Goal: Obtain resource: Obtain resource

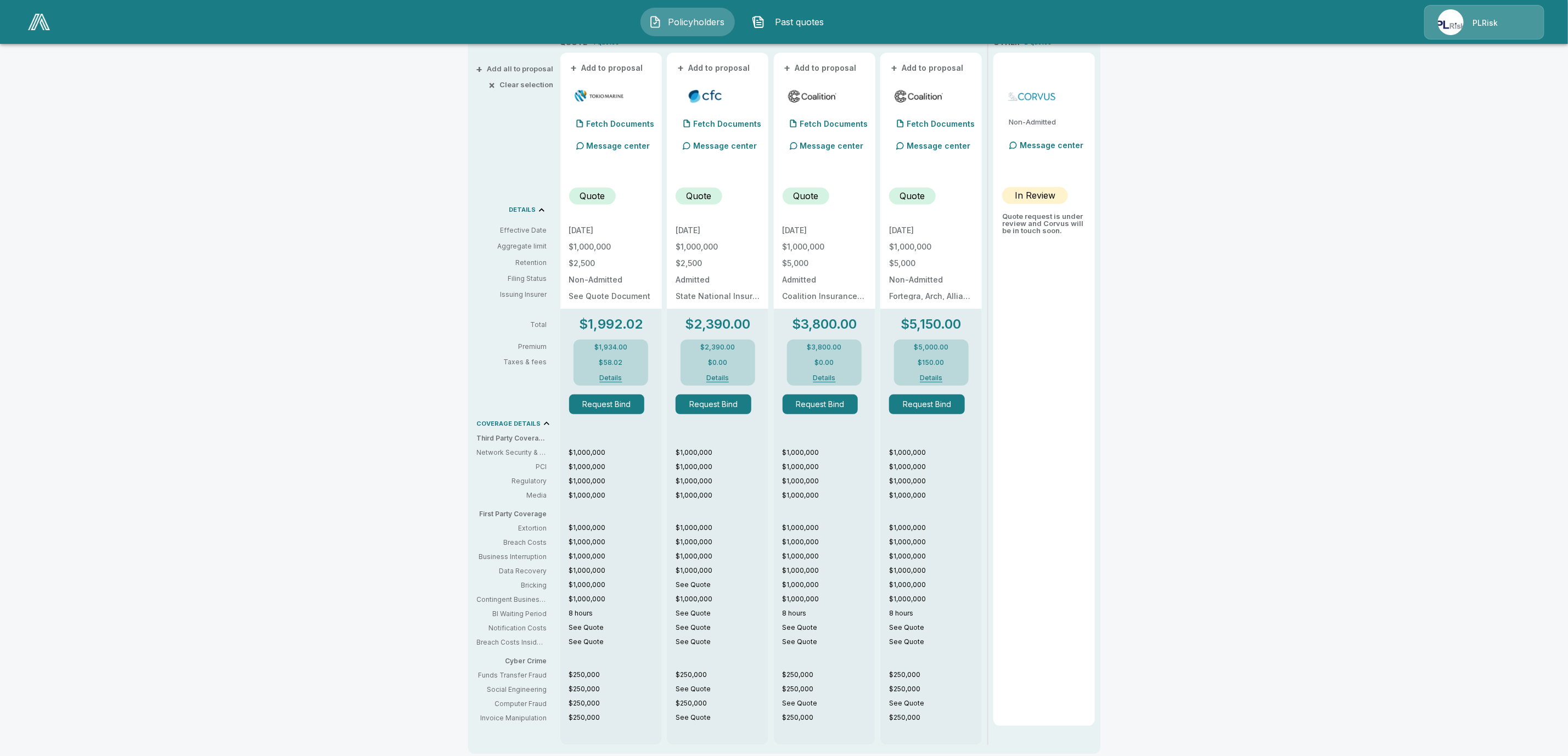
scroll to position [164, 0]
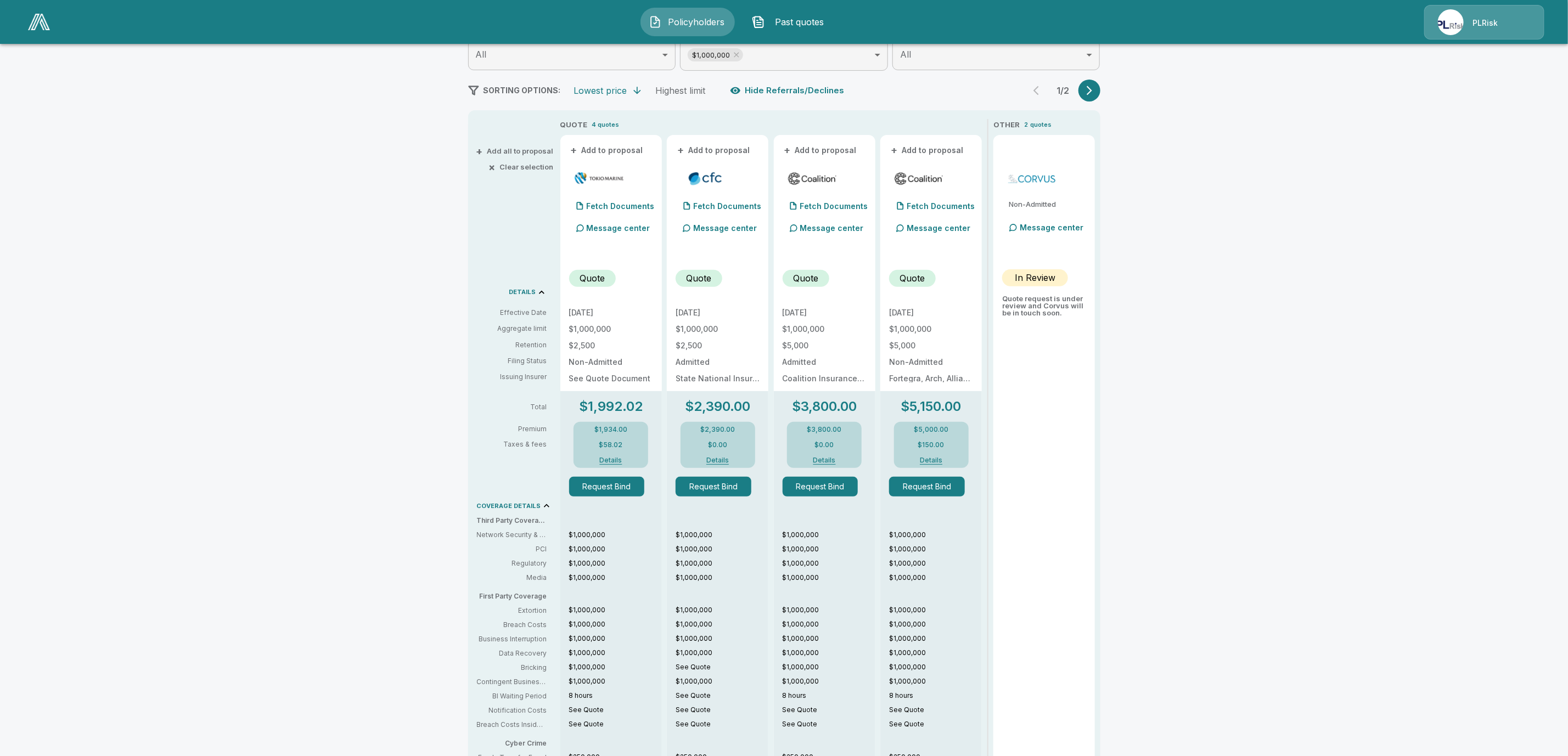
click at [1095, 88] on icon "button" at bounding box center [1090, 90] width 11 height 11
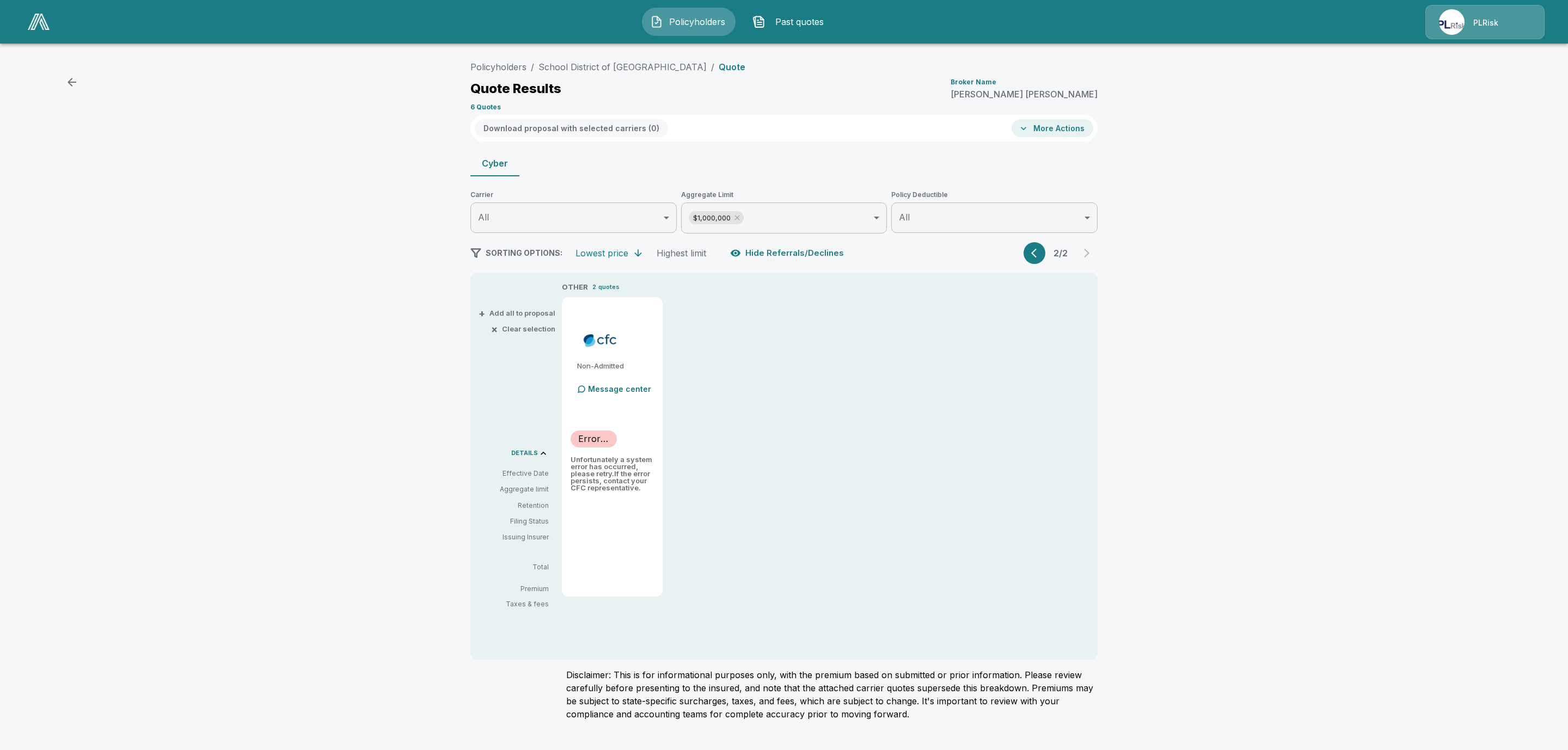
click at [1034, 257] on icon "button" at bounding box center [1037, 253] width 11 height 11
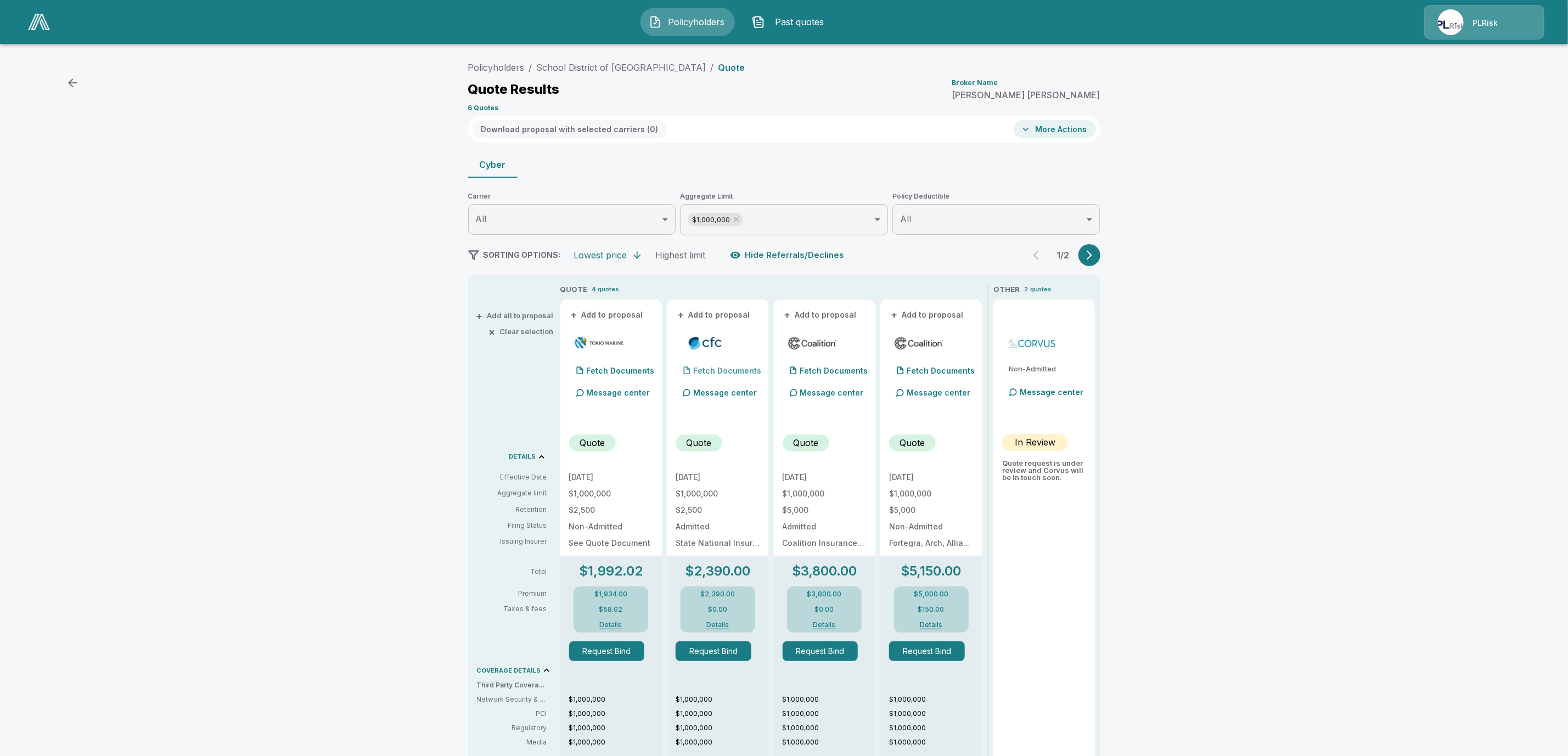
click at [746, 367] on p "Fetch Documents" at bounding box center [727, 371] width 68 height 8
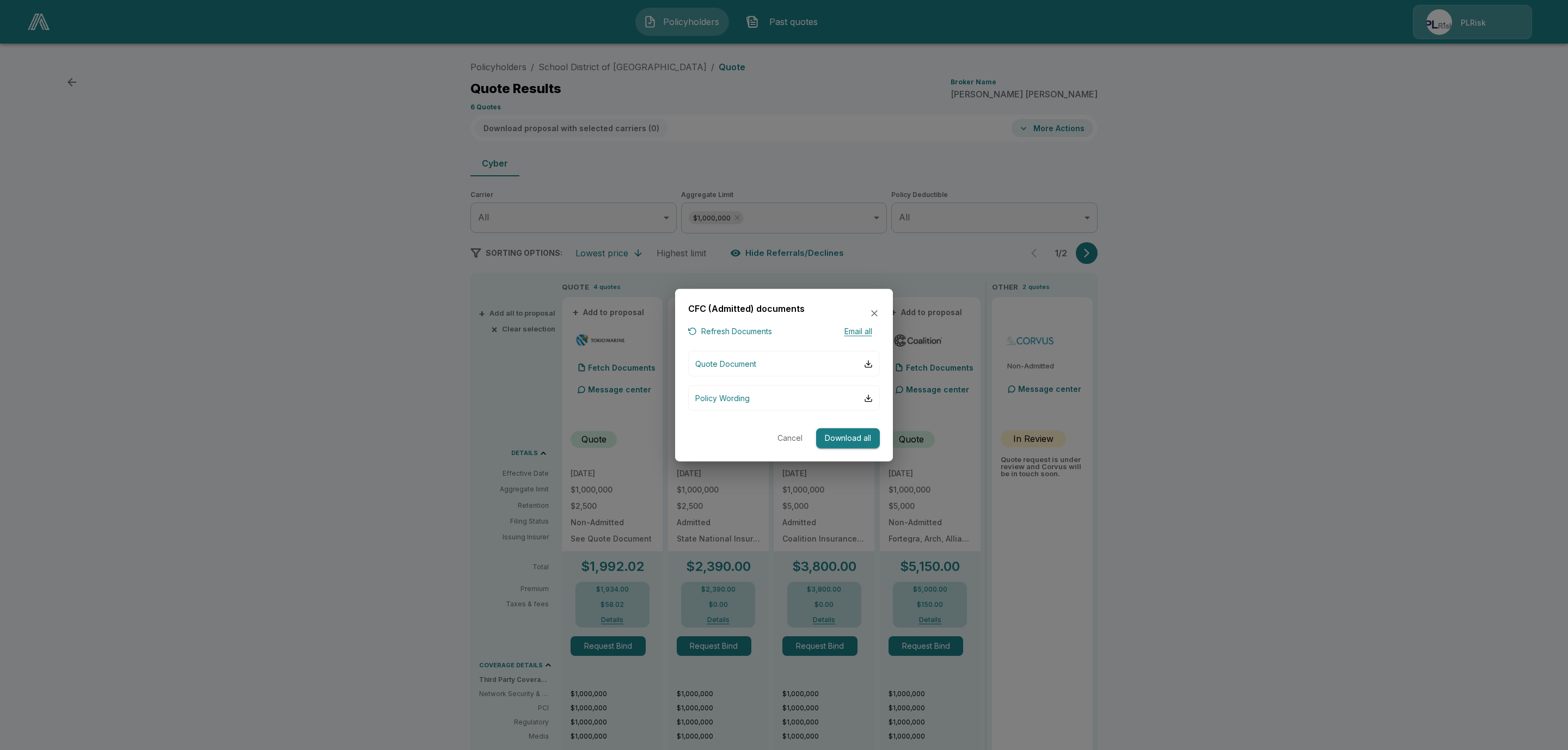
click at [740, 364] on p "Quote Document" at bounding box center [725, 363] width 61 height 11
click at [875, 311] on icon "button" at bounding box center [874, 313] width 11 height 11
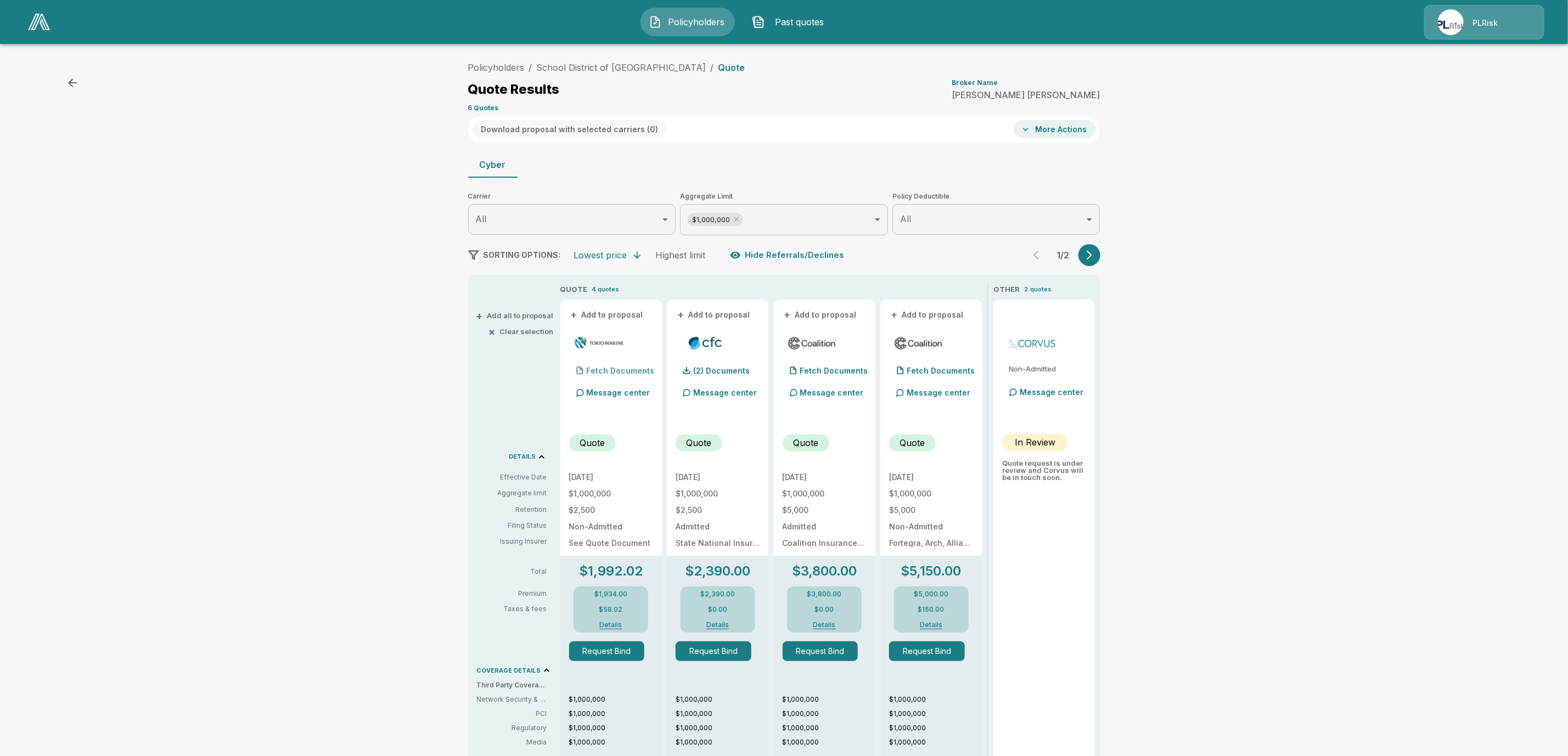
click at [630, 367] on p "Fetch Documents" at bounding box center [620, 371] width 68 height 8
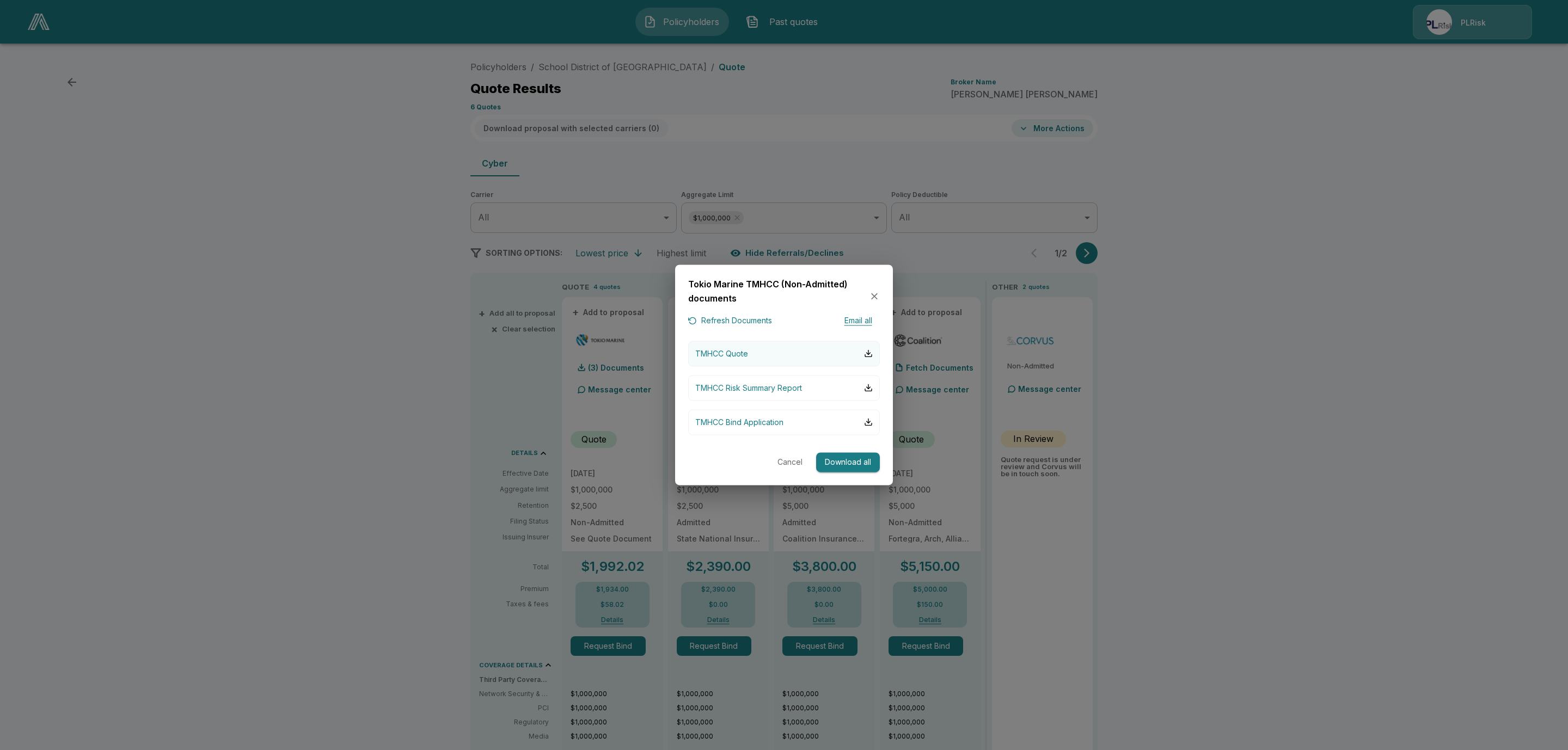
click at [743, 351] on p "TMHCC Quote" at bounding box center [721, 353] width 53 height 11
click at [875, 292] on icon "button" at bounding box center [874, 296] width 11 height 11
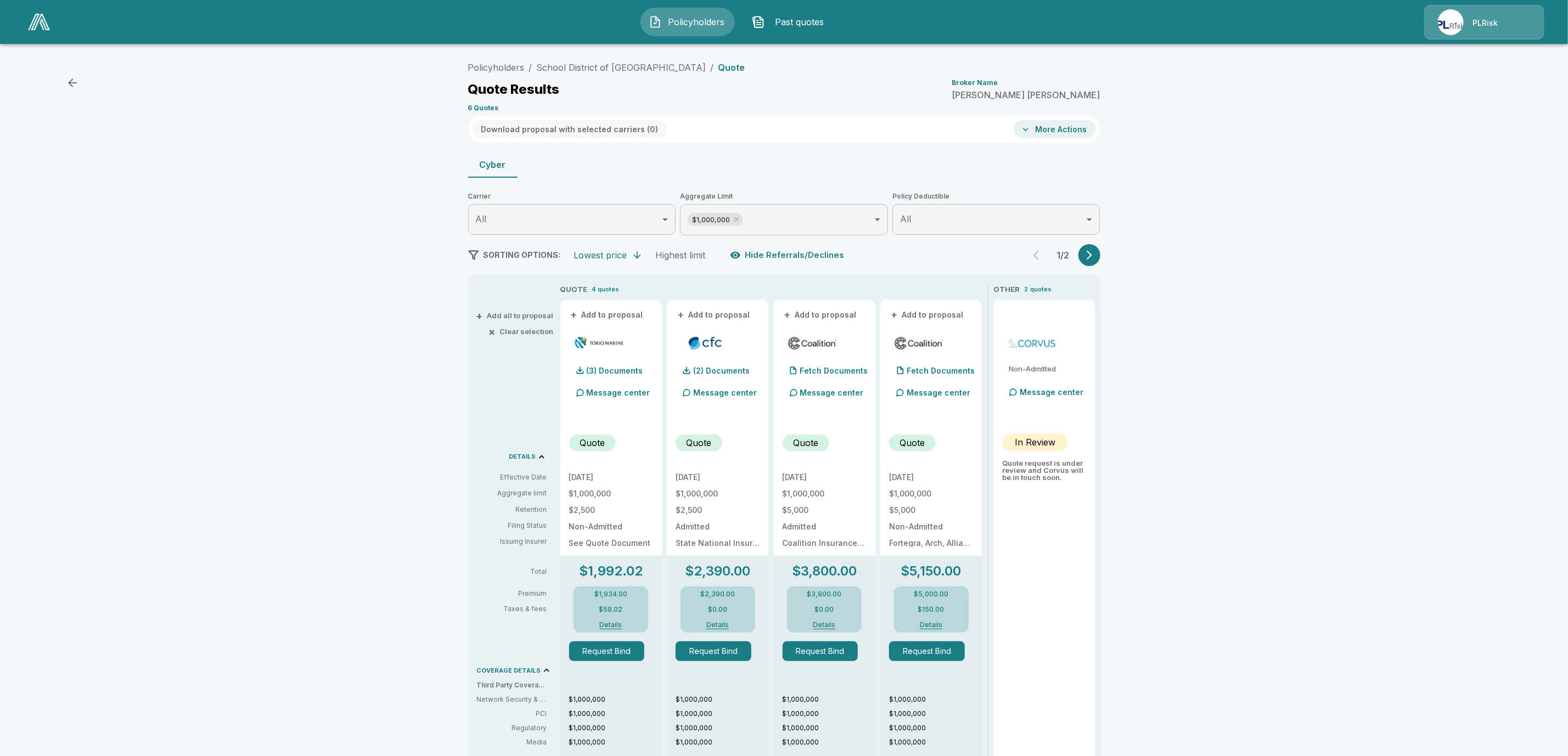
click at [1054, 133] on button "More Actions" at bounding box center [1055, 129] width 82 height 18
click at [391, 353] on div at bounding box center [790, 378] width 1581 height 756
click at [1048, 129] on button "More Actions" at bounding box center [1055, 129] width 82 height 18
click at [583, 129] on div at bounding box center [790, 378] width 1581 height 756
click at [630, 313] on button "+ Add to proposal" at bounding box center [608, 315] width 77 height 12
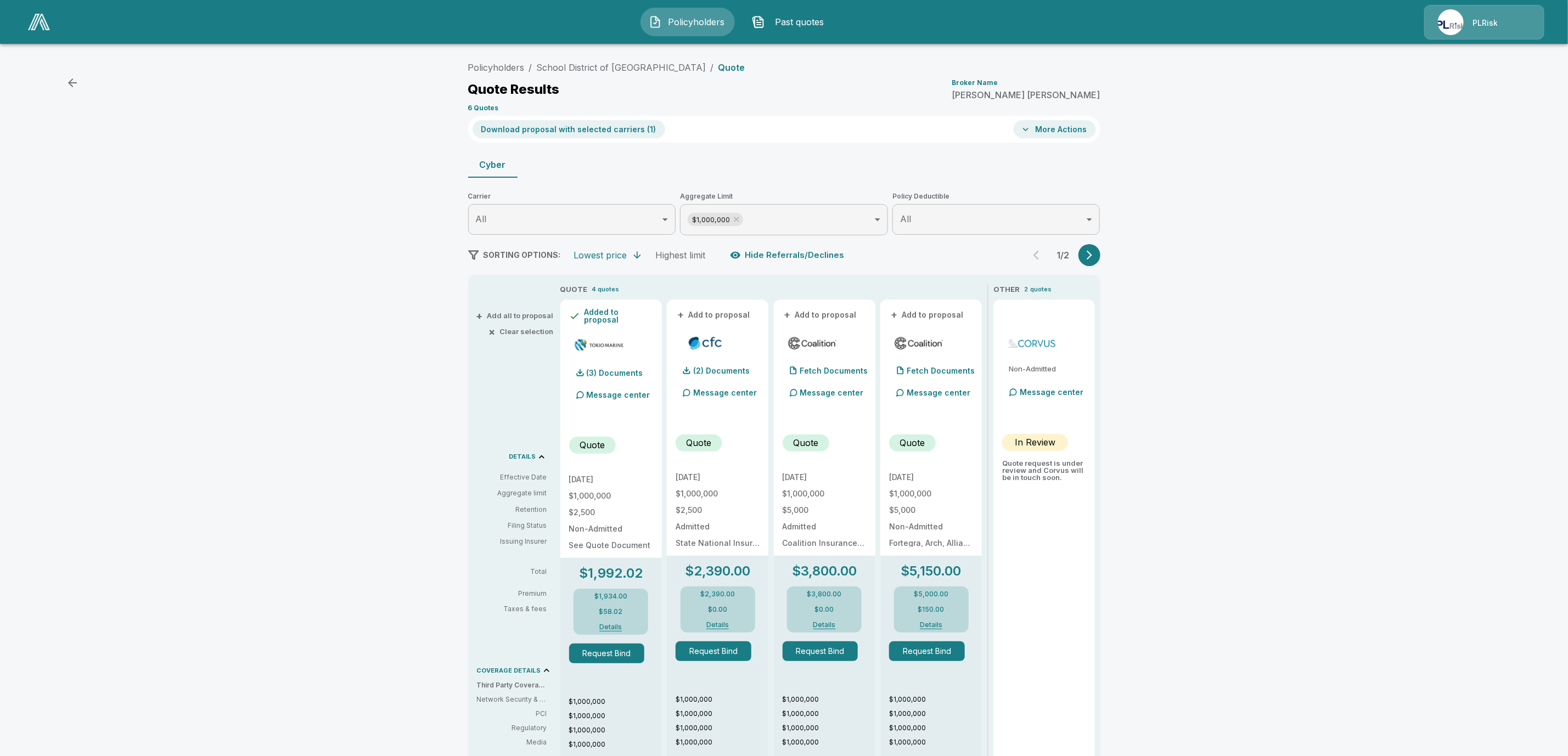
click at [717, 310] on button "+ Add to proposal" at bounding box center [714, 315] width 77 height 12
click at [827, 313] on button "+ Add to proposal" at bounding box center [821, 315] width 77 height 12
click at [936, 310] on button "+ Add to proposal" at bounding box center [928, 315] width 77 height 12
click at [1091, 257] on icon "button" at bounding box center [1090, 255] width 11 height 11
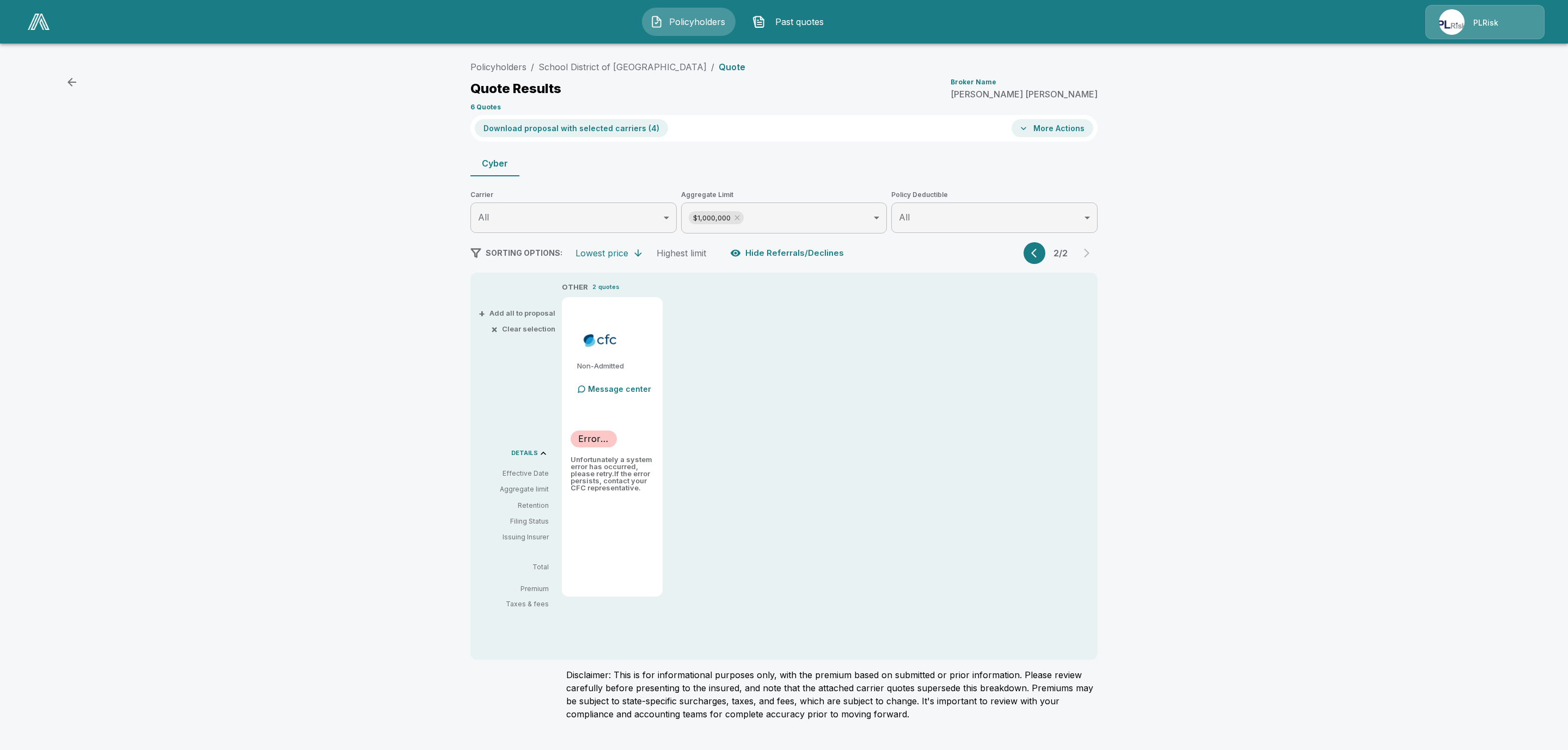
click at [1028, 255] on button "button" at bounding box center [1034, 253] width 22 height 22
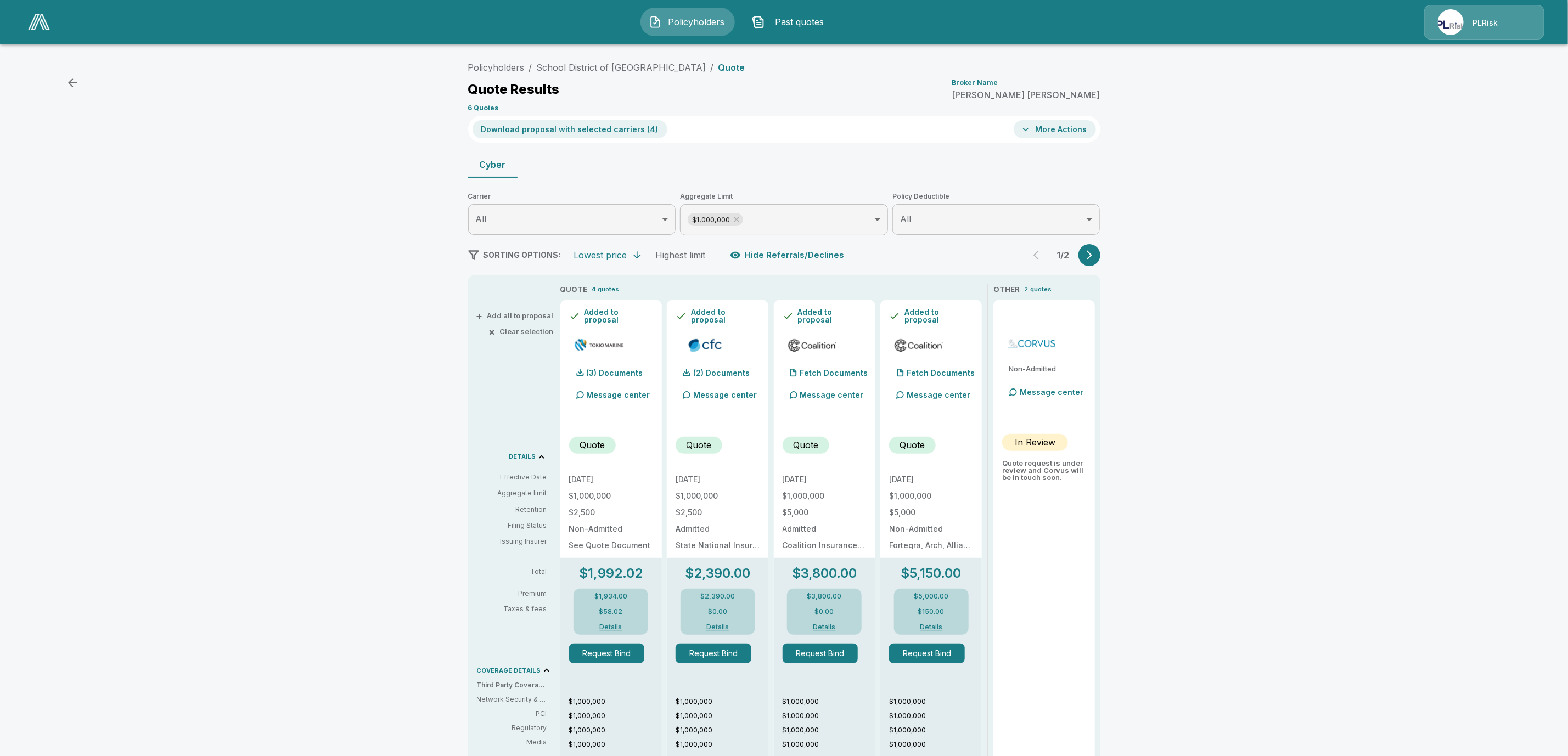
click at [583, 129] on button "Download proposal with selected carriers ( 4 )" at bounding box center [570, 129] width 195 height 18
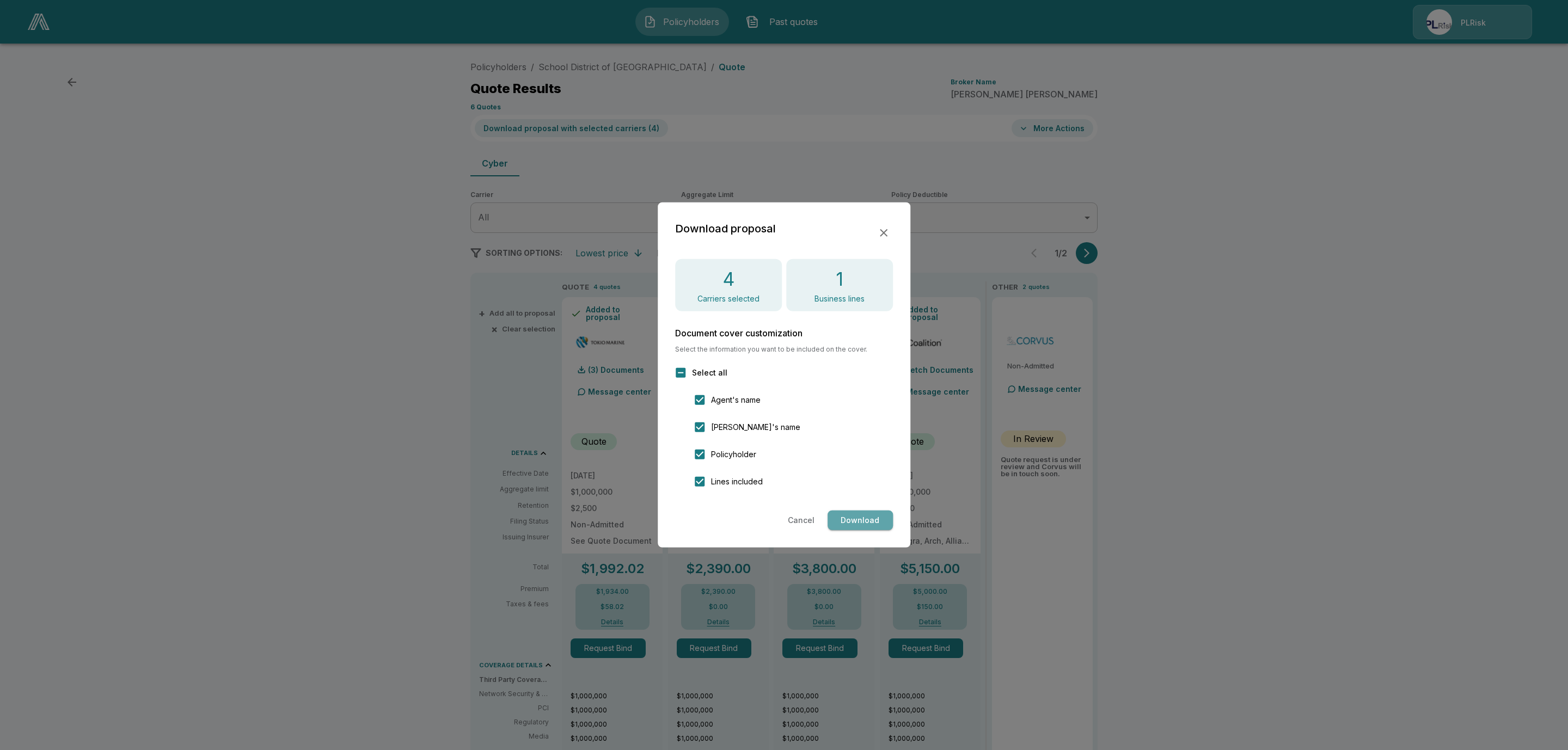
click at [862, 518] on button "Download" at bounding box center [860, 520] width 65 height 20
